Goal: Transaction & Acquisition: Purchase product/service

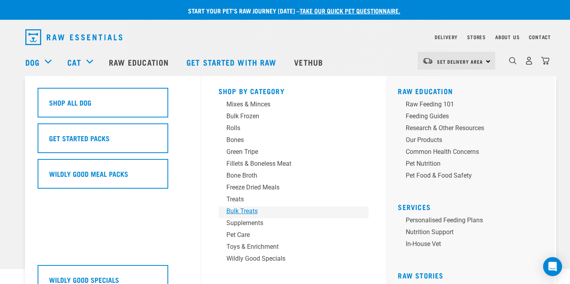
click at [242, 209] on div "Bulk Treats" at bounding box center [287, 210] width 123 height 9
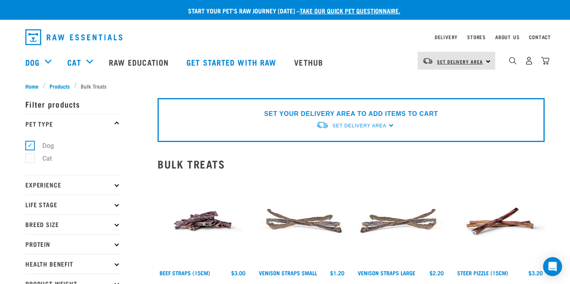
click at [481, 65] on link "Set Delivery Area" at bounding box center [460, 61] width 46 height 13
click at [449, 87] on link "[GEOGRAPHIC_DATA]" at bounding box center [455, 82] width 76 height 17
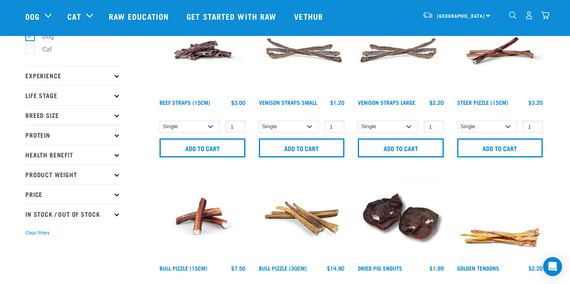
scroll to position [52, 0]
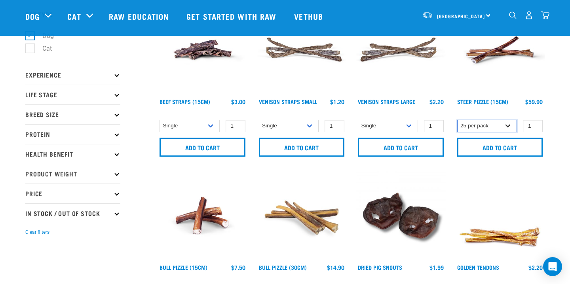
select select "682006"
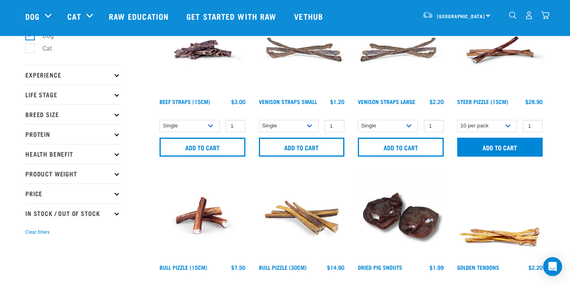
click at [503, 150] on input "Add to cart" at bounding box center [500, 147] width 86 height 19
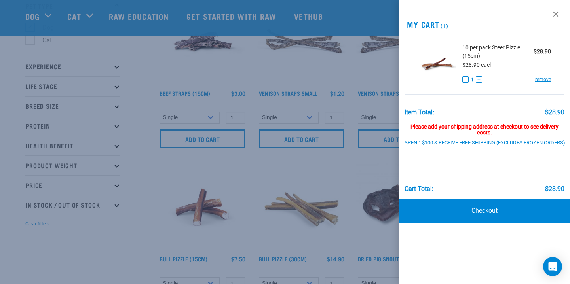
scroll to position [55, 0]
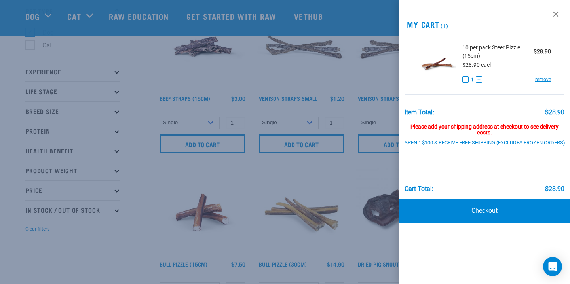
click at [363, 171] on div at bounding box center [285, 142] width 570 height 284
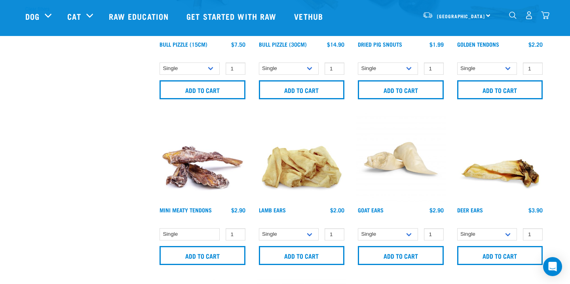
scroll to position [280, 0]
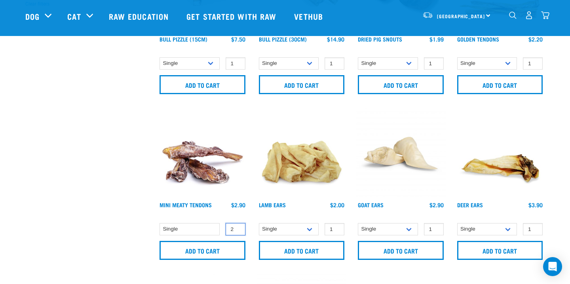
click at [237, 227] on input "2" at bounding box center [235, 229] width 20 height 12
click at [237, 227] on input "3" at bounding box center [235, 229] width 20 height 12
type input "4"
click at [237, 227] on input "4" at bounding box center [235, 229] width 20 height 12
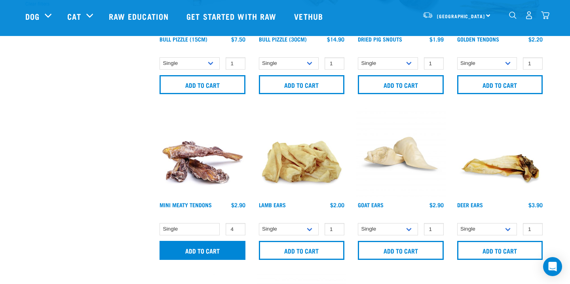
click at [216, 250] on input "Add to cart" at bounding box center [202, 250] width 86 height 19
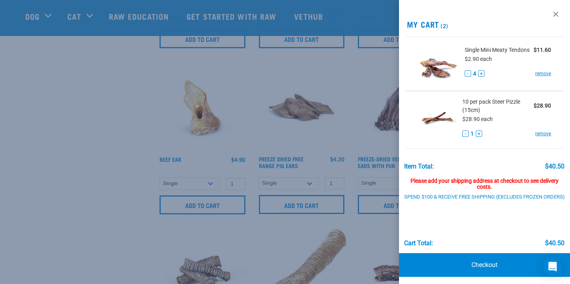
scroll to position [492, 0]
click at [49, 224] on div at bounding box center [285, 142] width 570 height 284
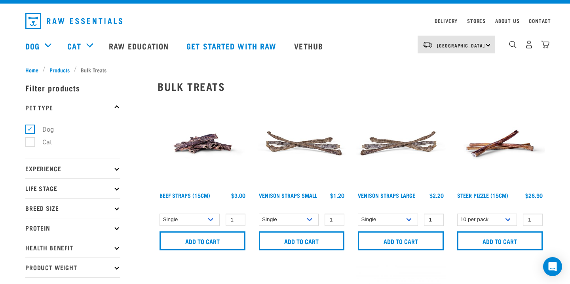
scroll to position [0, 0]
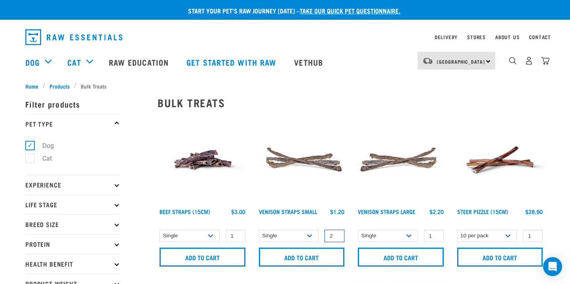
click at [337, 234] on input "2" at bounding box center [334, 236] width 20 height 12
click at [337, 234] on input "3" at bounding box center [334, 236] width 20 height 12
click at [337, 234] on input "4" at bounding box center [334, 236] width 20 height 12
type input "5"
click at [337, 234] on input "5" at bounding box center [334, 236] width 20 height 12
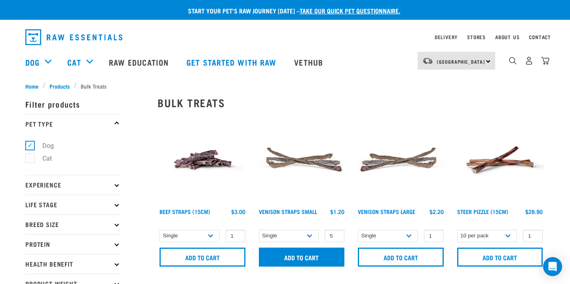
click at [322, 252] on input "Add to cart" at bounding box center [302, 257] width 86 height 19
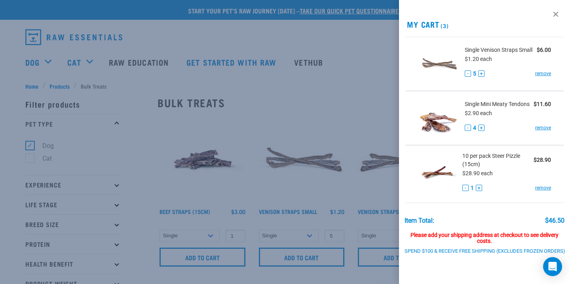
click at [278, 119] on div at bounding box center [285, 142] width 570 height 284
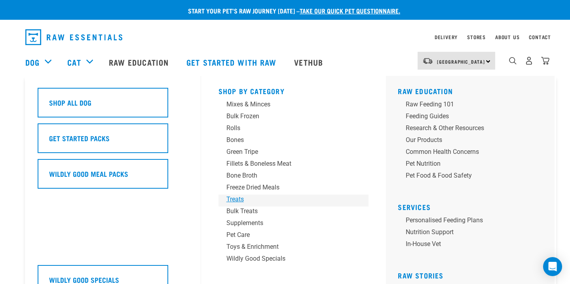
click at [256, 203] on div "Treats" at bounding box center [287, 199] width 123 height 9
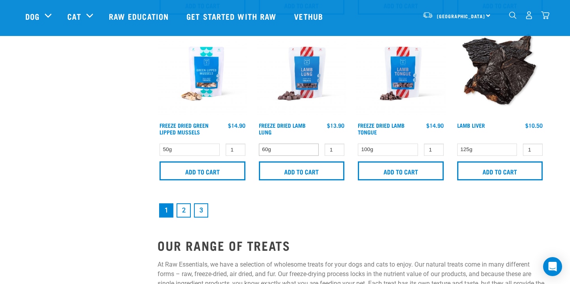
scroll to position [1188, 0]
click at [313, 170] on input "Add to cart" at bounding box center [302, 170] width 86 height 19
click at [185, 212] on link "2" at bounding box center [183, 210] width 14 height 14
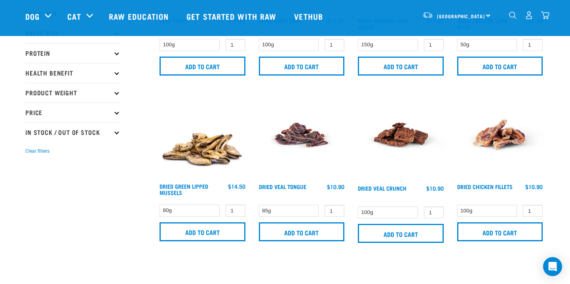
scroll to position [135, 0]
